Goal: Task Accomplishment & Management: Complete application form

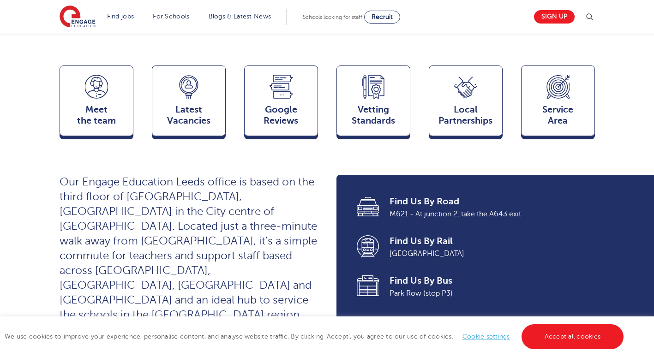
scroll to position [235, 0]
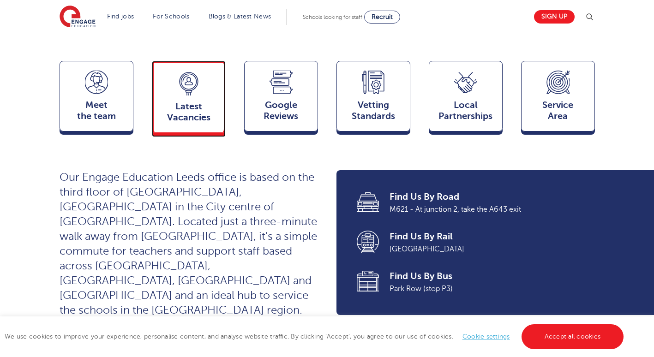
click at [202, 101] on span "Latest Vacancies" at bounding box center [188, 112] width 61 height 22
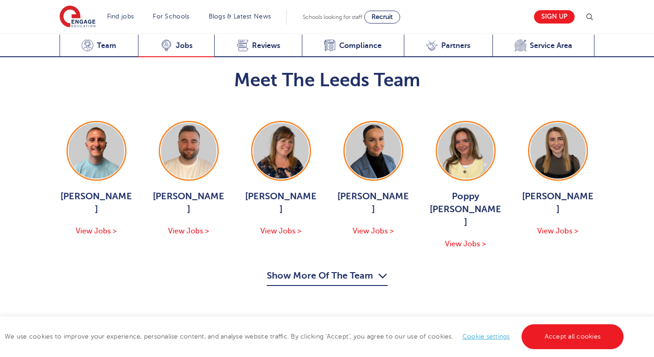
scroll to position [1285, 0]
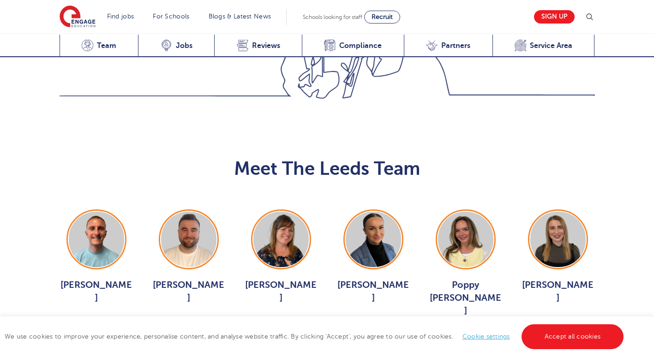
scroll to position [990, 0]
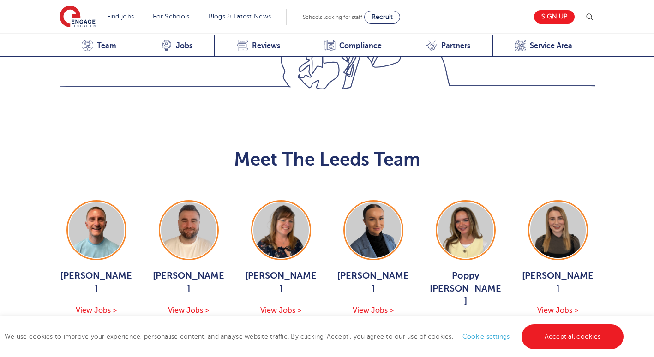
click at [280, 348] on button "Show More Of The Team" at bounding box center [327, 357] width 121 height 18
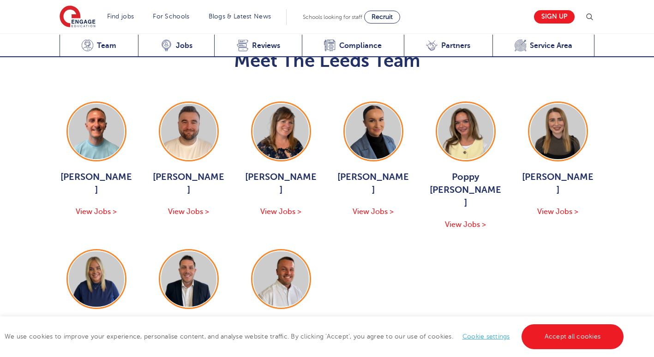
scroll to position [1067, 0]
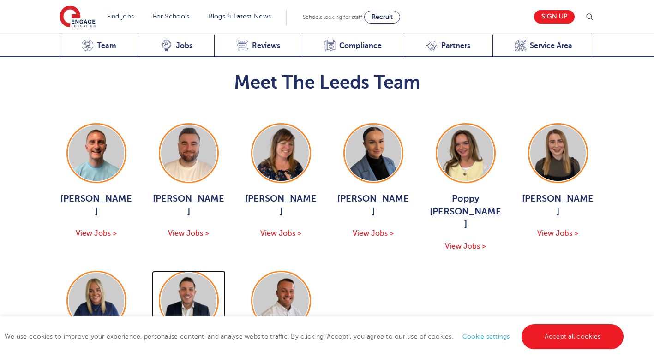
click at [187, 273] on img at bounding box center [188, 300] width 55 height 55
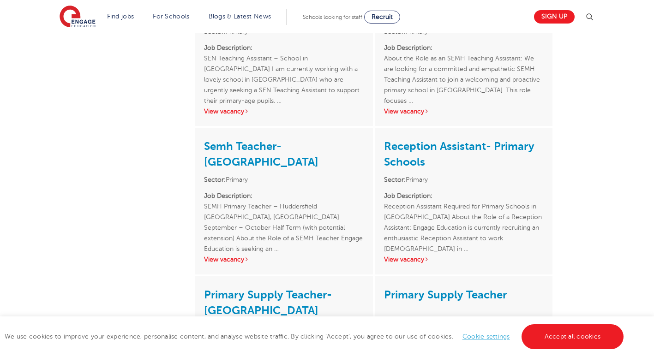
scroll to position [512, 0]
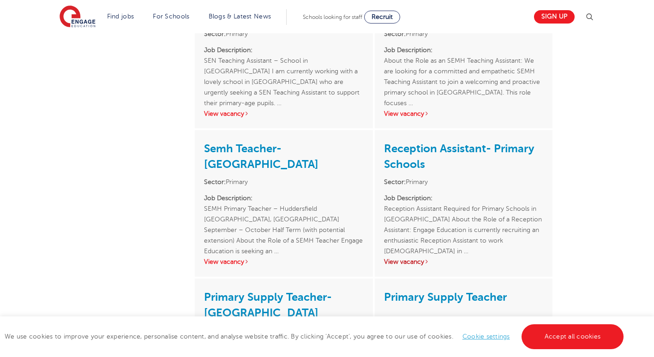
click at [420, 262] on link "View vacancy" at bounding box center [406, 262] width 45 height 7
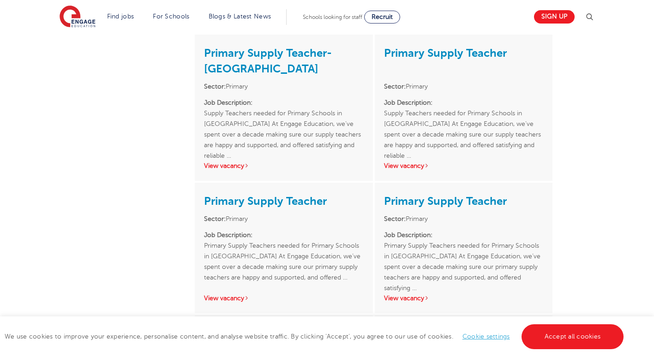
scroll to position [757, 0]
click at [508, 137] on p "Job Description: Supply Teachers needed for Primary Schools in Dewsbury At Enga…" at bounding box center [463, 123] width 159 height 53
click at [406, 168] on link "View vacancy" at bounding box center [406, 165] width 45 height 7
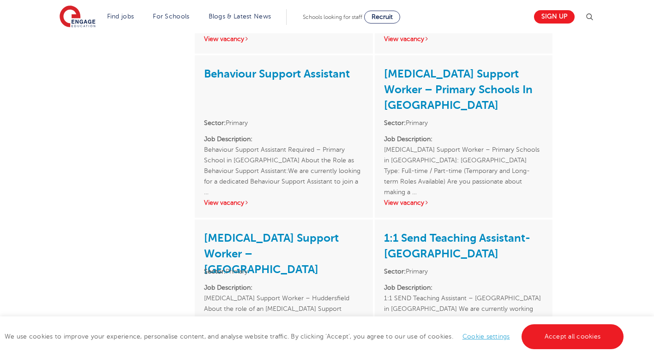
scroll to position [1181, 0]
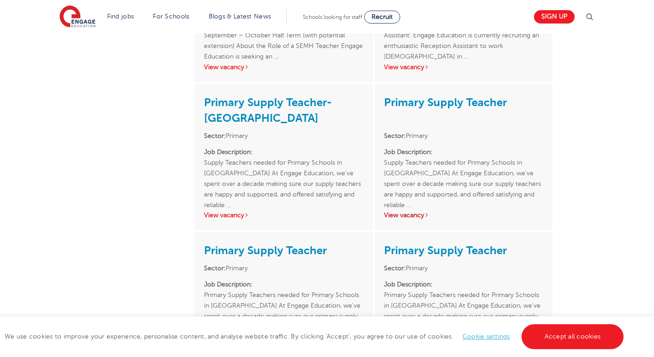
click at [84, 259] on div "Declan Goodman ACTIVE JOBS 16 OFFICE(S) Leeds Request A Callback As a Senior Co…" at bounding box center [327, 148] width 560 height 1501
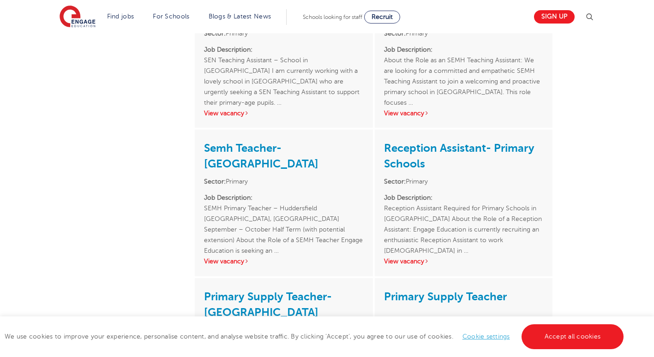
click at [65, 250] on div "Declan Goodman ACTIVE JOBS 16 OFFICE(S) Leeds Request A Callback As a Senior Co…" at bounding box center [327, 342] width 560 height 1501
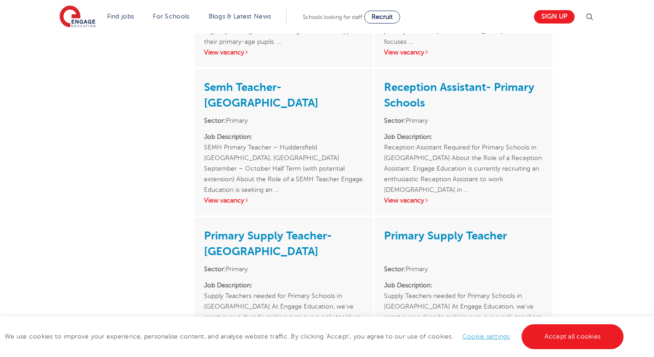
scroll to position [575, 0]
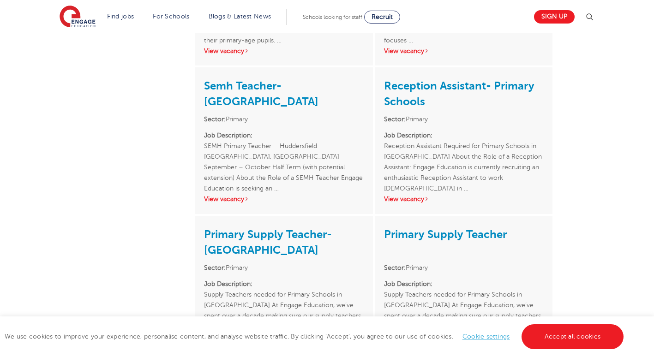
click at [407, 240] on link "Primary Supply Teacher" at bounding box center [445, 234] width 123 height 13
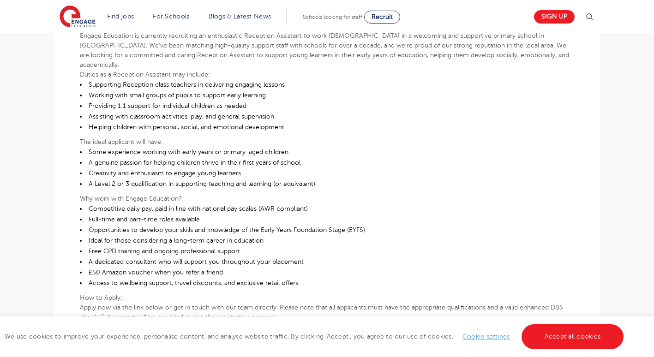
scroll to position [276, 0]
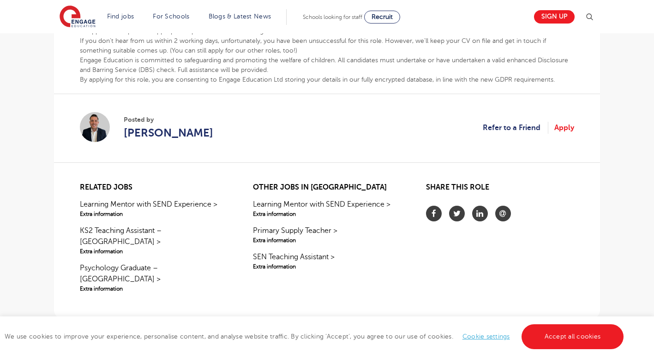
scroll to position [519, 0]
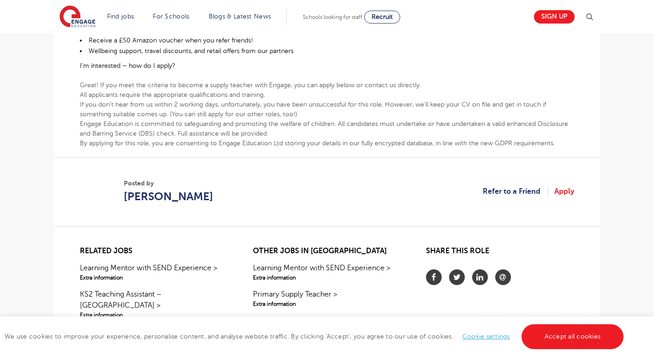
scroll to position [455, 0]
click at [569, 196] on link "Apply" at bounding box center [565, 191] width 20 height 12
